Goal: Check status: Check status

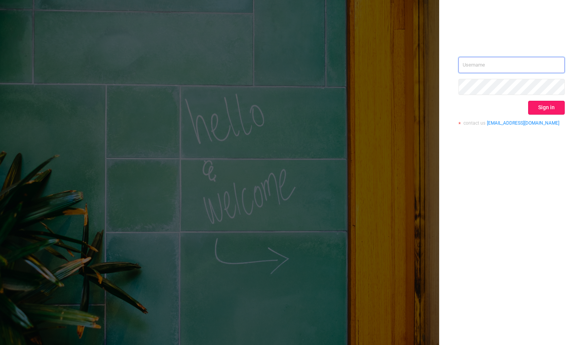
type input "mary@lunamedia.io"
click at [548, 107] on button "Sign in" at bounding box center [546, 108] width 37 height 14
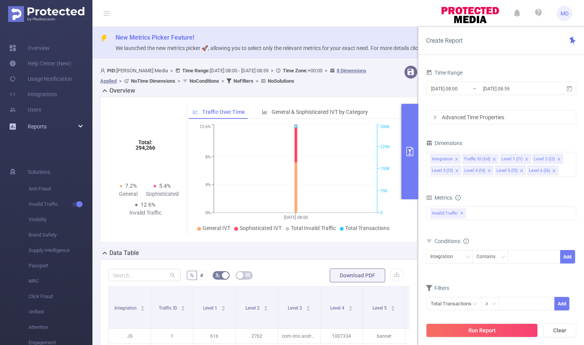
click at [67, 126] on div "Reports" at bounding box center [46, 126] width 92 height 15
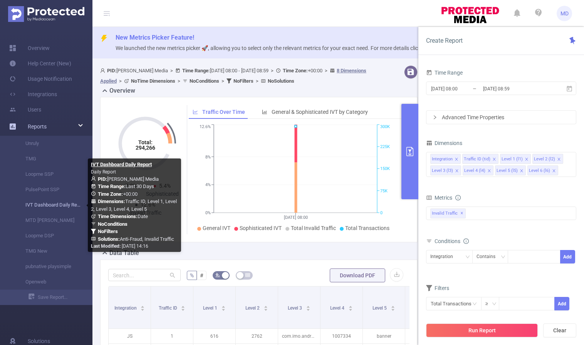
click at [42, 203] on link "IVT Dashboard Daily Report" at bounding box center [49, 204] width 68 height 15
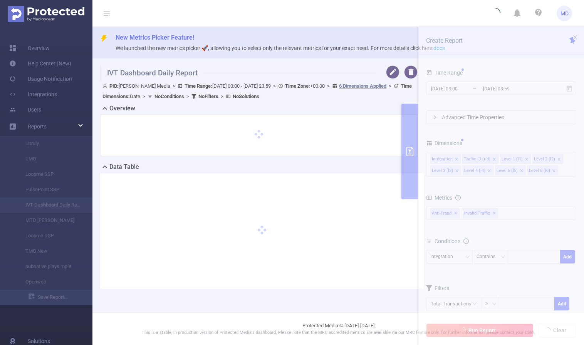
type input "2025-08-02 00:00"
type input "2025-08-31 23:59"
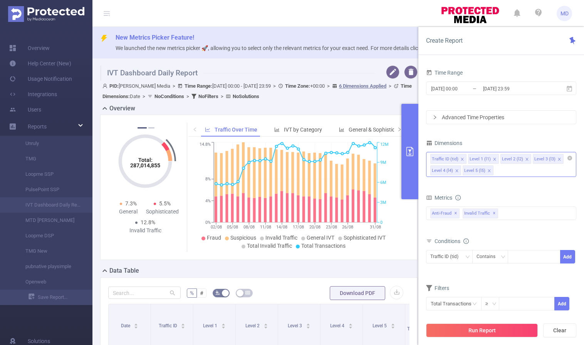
click at [488, 169] on icon "icon: close" at bounding box center [489, 171] width 4 height 4
click at [455, 171] on icon "icon: close" at bounding box center [457, 171] width 4 height 4
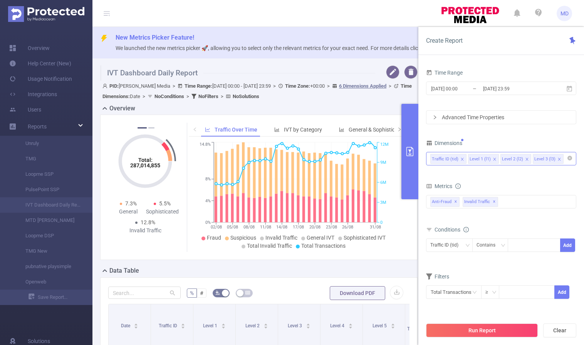
click at [525, 158] on icon "icon: close" at bounding box center [526, 159] width 3 height 3
click at [458, 248] on div "Traffic ID (tid)" at bounding box center [446, 245] width 33 height 13
click at [453, 274] on li "Level 1 (l1)" at bounding box center [449, 274] width 47 height 12
click at [528, 244] on div at bounding box center [534, 245] width 44 height 13
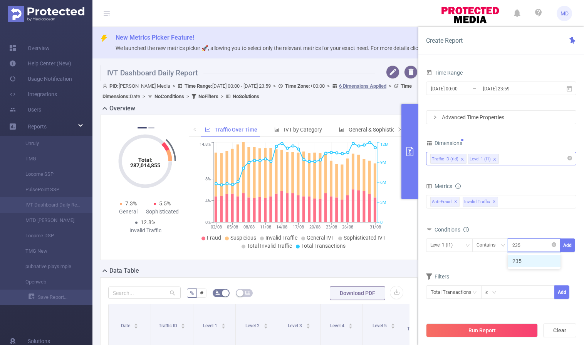
type input "2352"
click at [571, 243] on button "Add" at bounding box center [567, 245] width 15 height 13
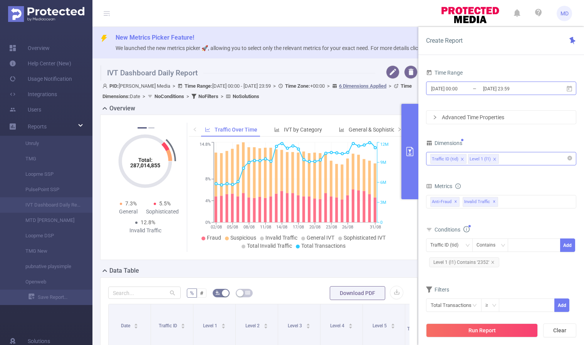
click at [505, 87] on input "2025-08-31 23:59" at bounding box center [513, 89] width 62 height 10
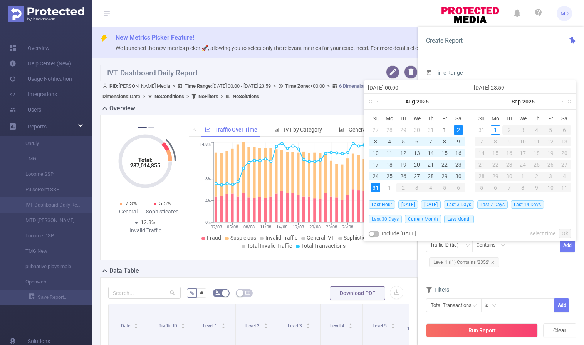
click at [379, 218] on span "Last 30 Days" at bounding box center [384, 219] width 33 height 8
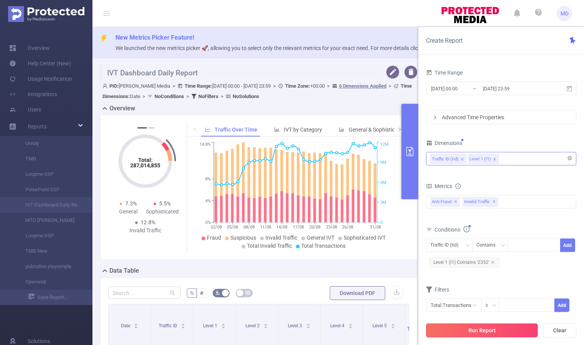
click at [491, 331] on button "Run Report" at bounding box center [482, 331] width 112 height 14
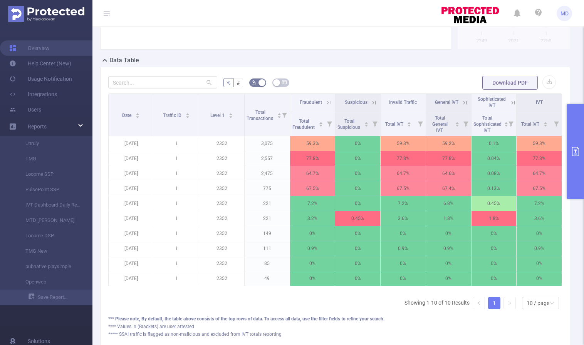
scroll to position [248, 0]
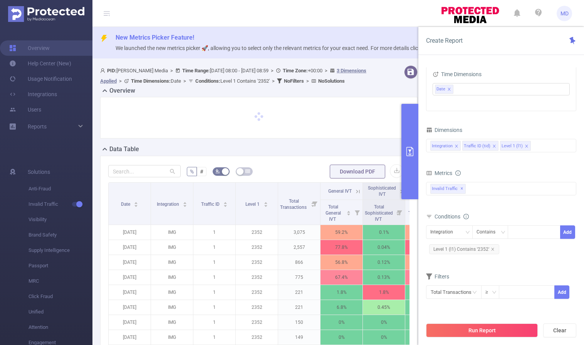
click at [407, 151] on icon "primary" at bounding box center [409, 151] width 9 height 9
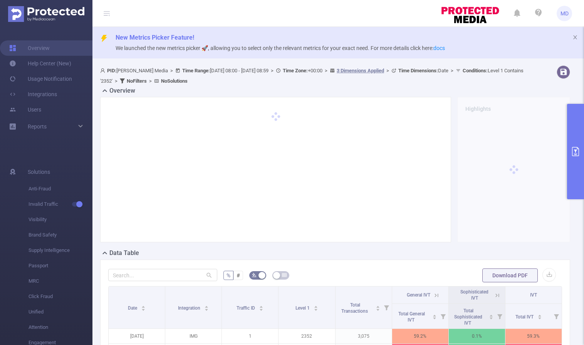
scroll to position [240, 0]
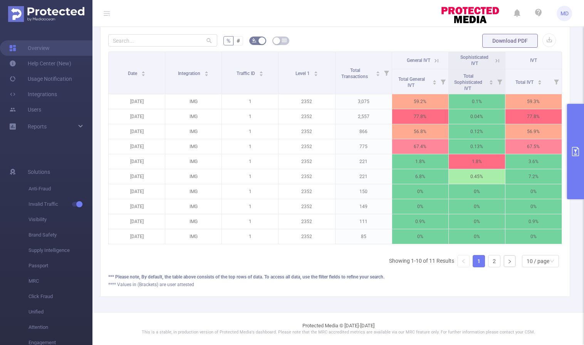
click at [433, 57] on icon at bounding box center [436, 60] width 7 height 7
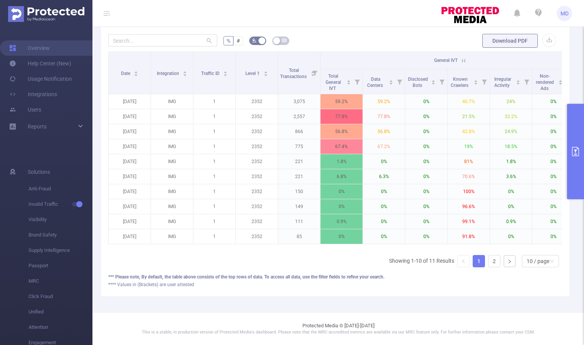
click at [460, 57] on icon at bounding box center [463, 60] width 7 height 7
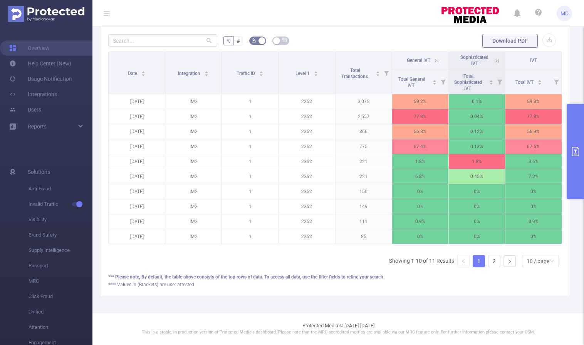
scroll to position [0, 2]
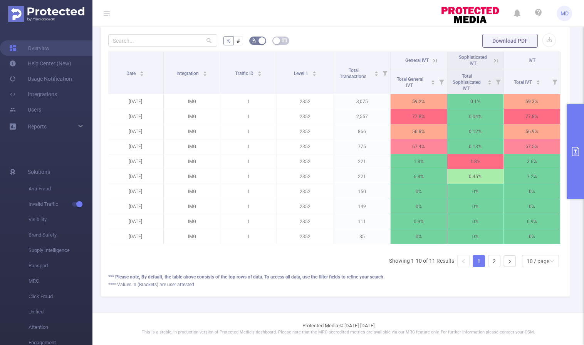
click at [431, 57] on icon at bounding box center [434, 60] width 7 height 7
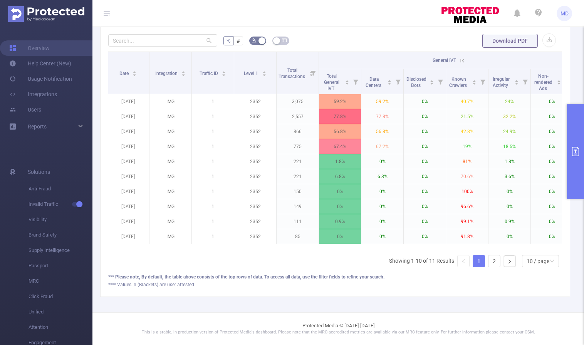
click at [460, 57] on icon at bounding box center [461, 60] width 7 height 7
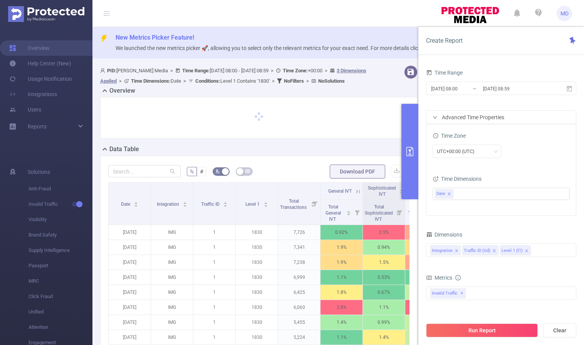
click at [413, 154] on icon "primary" at bounding box center [409, 151] width 9 height 9
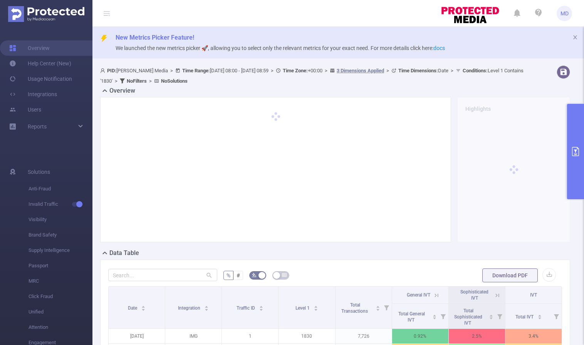
scroll to position [240, 0]
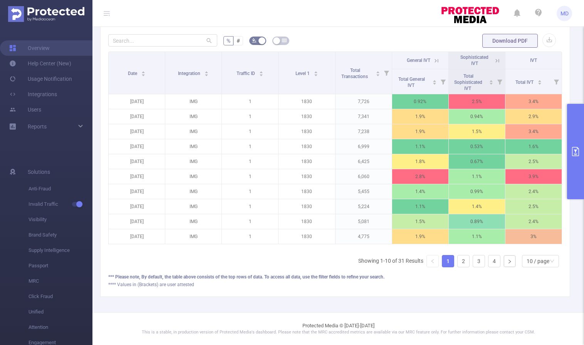
click at [433, 57] on icon at bounding box center [436, 60] width 7 height 7
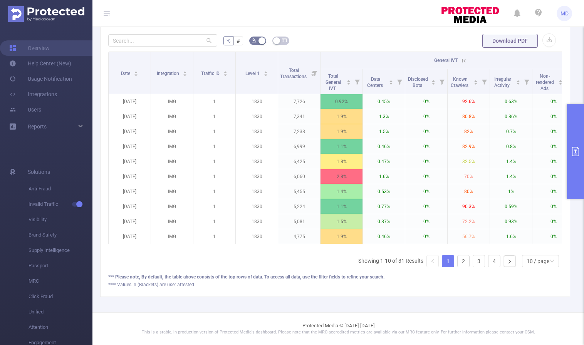
click at [458, 57] on icon at bounding box center [462, 61] width 9 height 8
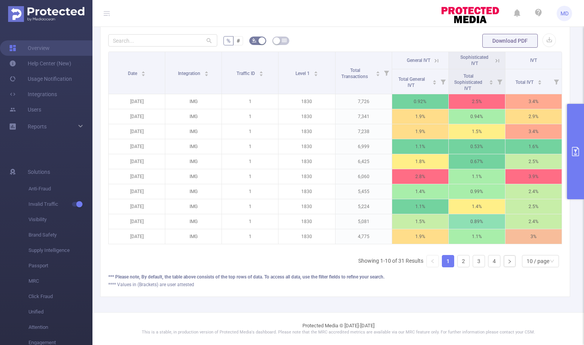
click at [433, 57] on icon at bounding box center [436, 60] width 7 height 7
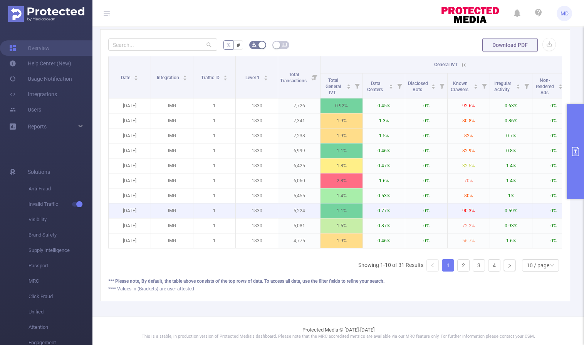
scroll to position [230, 0]
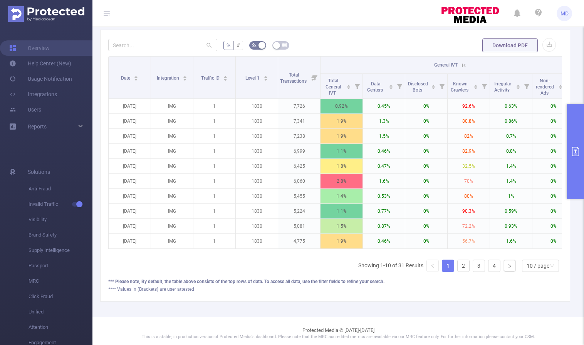
click at [464, 64] on icon at bounding box center [463, 65] width 7 height 7
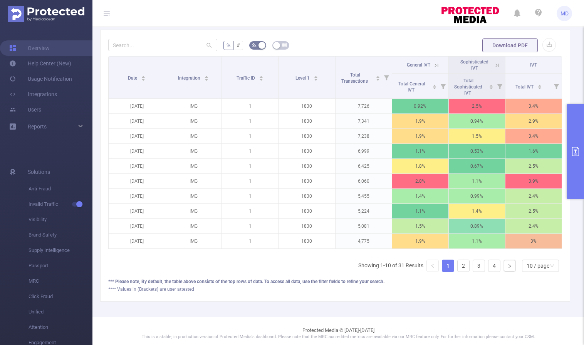
click at [434, 64] on icon at bounding box center [436, 65] width 7 height 7
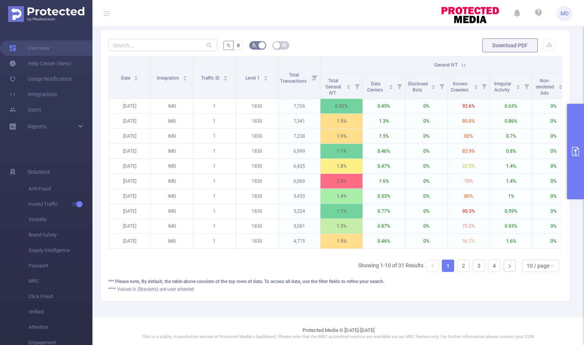
click at [463, 66] on icon at bounding box center [463, 65] width 7 height 7
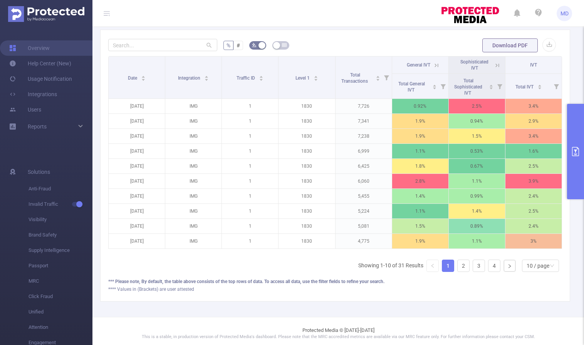
click at [433, 65] on icon at bounding box center [436, 65] width 7 height 7
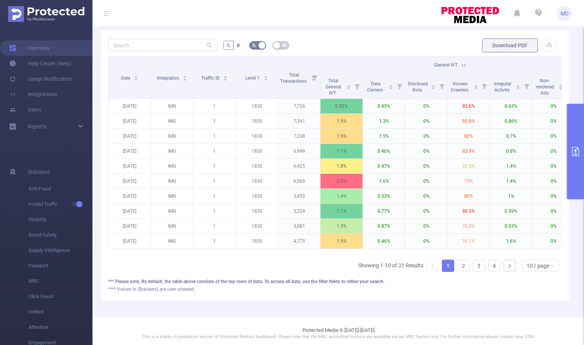
click at [460, 64] on icon at bounding box center [463, 65] width 7 height 7
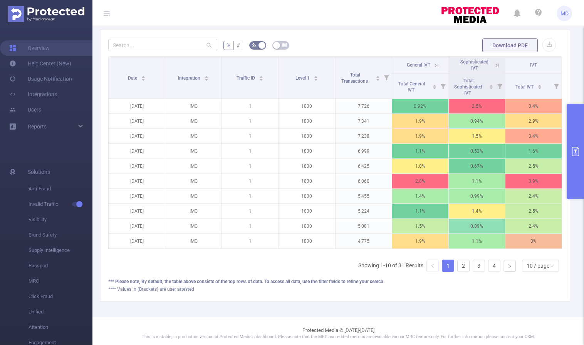
click at [435, 66] on icon at bounding box center [436, 65] width 3 height 3
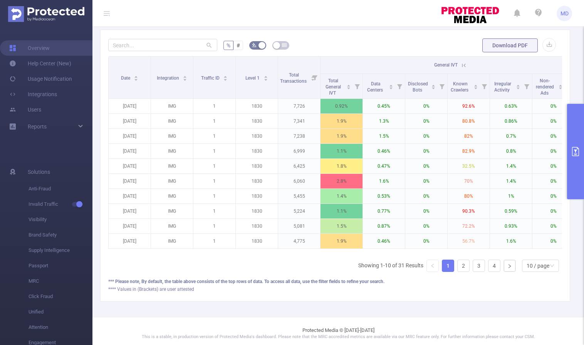
click at [461, 64] on icon at bounding box center [463, 65] width 7 height 7
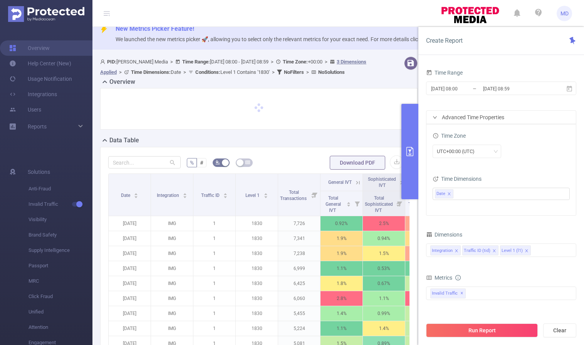
scroll to position [9, 0]
click at [410, 154] on icon "primary" at bounding box center [409, 151] width 9 height 9
click at [409, 148] on icon "primary" at bounding box center [409, 151] width 9 height 9
click at [407, 147] on icon "primary" at bounding box center [409, 151] width 7 height 9
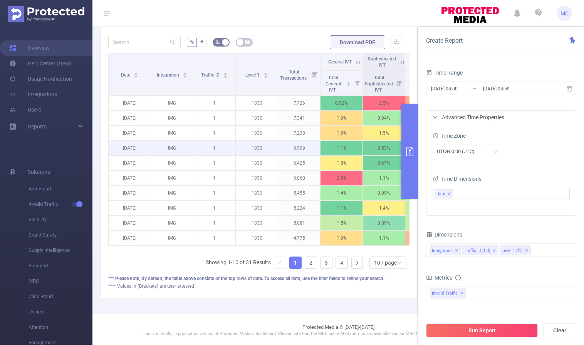
scroll to position [136, 0]
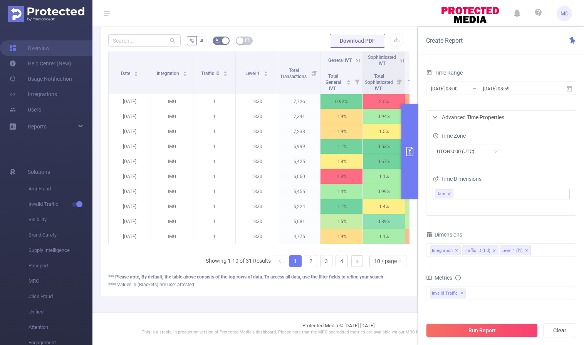
click at [410, 153] on icon "primary" at bounding box center [409, 151] width 9 height 9
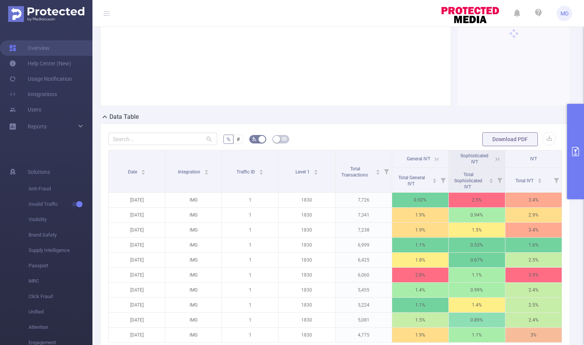
click at [433, 157] on icon at bounding box center [436, 159] width 7 height 7
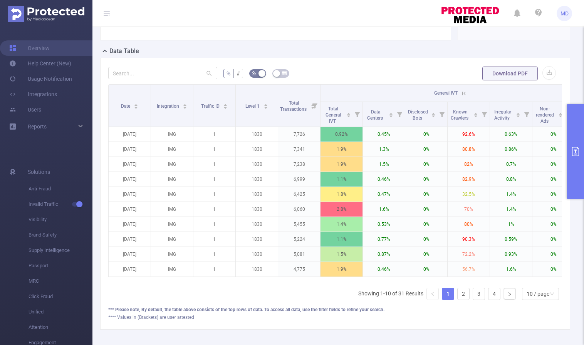
scroll to position [240, 0]
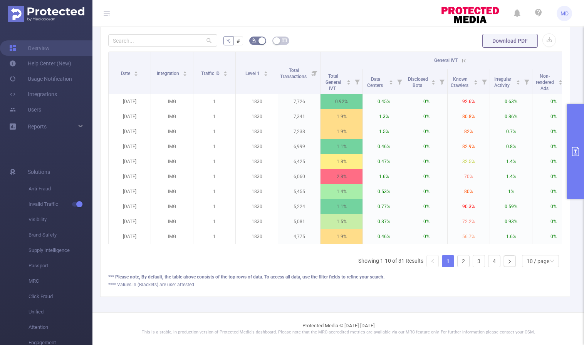
click at [463, 57] on icon at bounding box center [463, 60] width 7 height 7
